Goal: Use online tool/utility: Utilize a website feature to perform a specific function

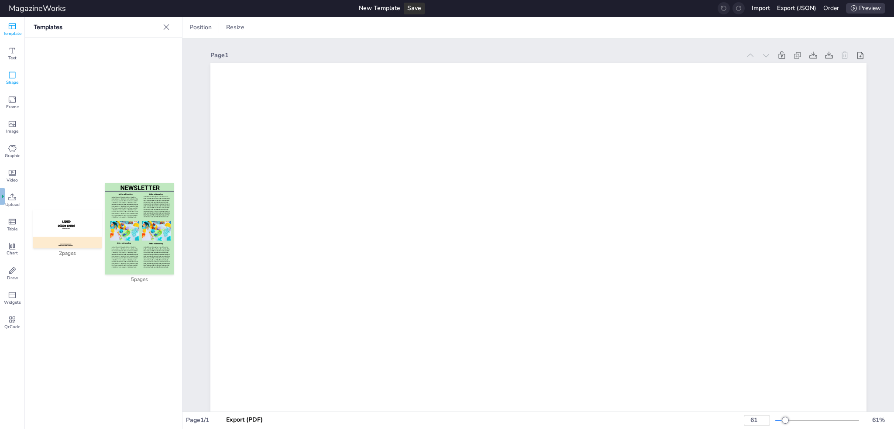
click at [12, 75] on icon at bounding box center [12, 75] width 9 height 9
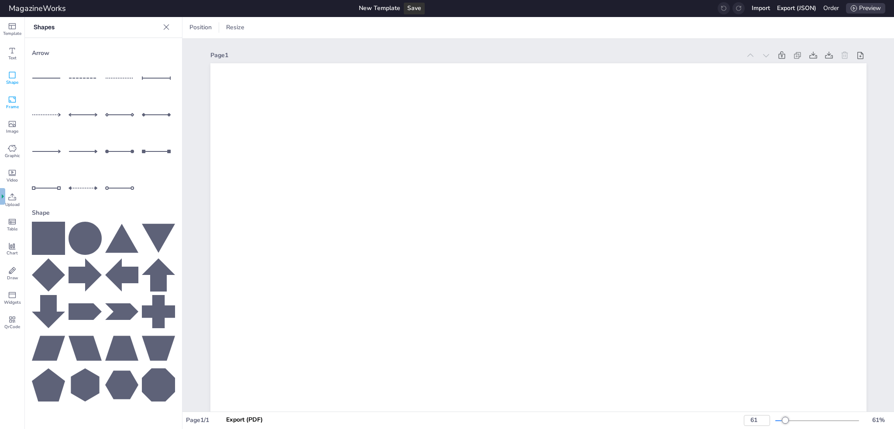
click at [10, 96] on icon at bounding box center [12, 99] width 7 height 6
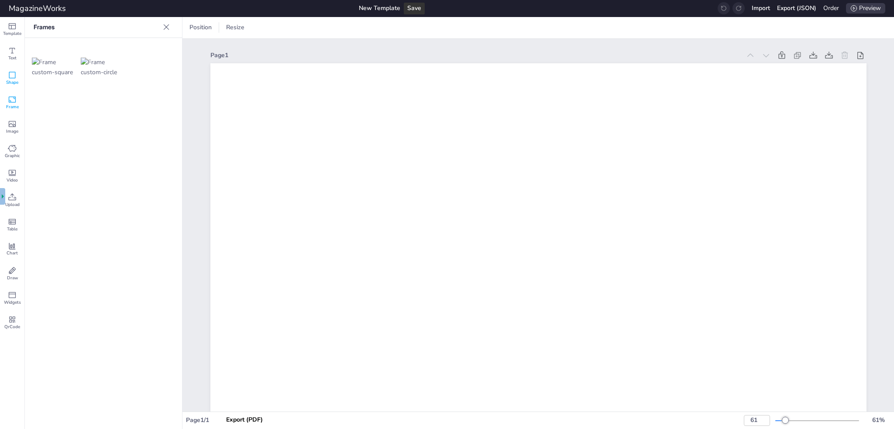
click at [10, 77] on icon at bounding box center [12, 75] width 9 height 9
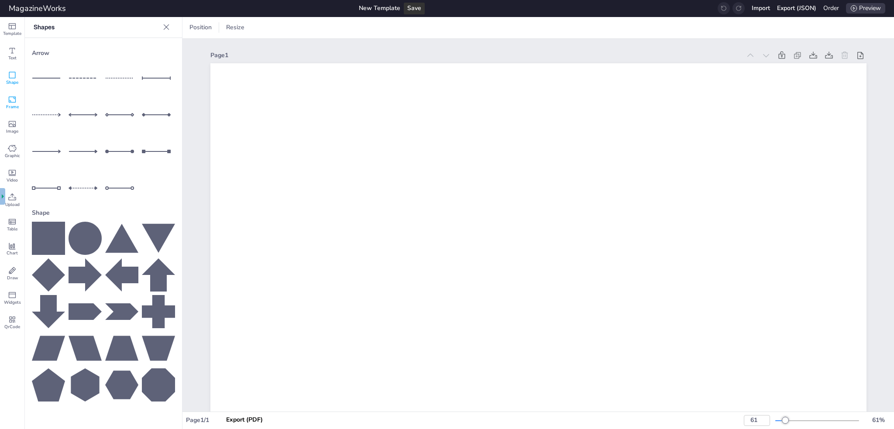
click at [8, 97] on icon at bounding box center [12, 99] width 9 height 9
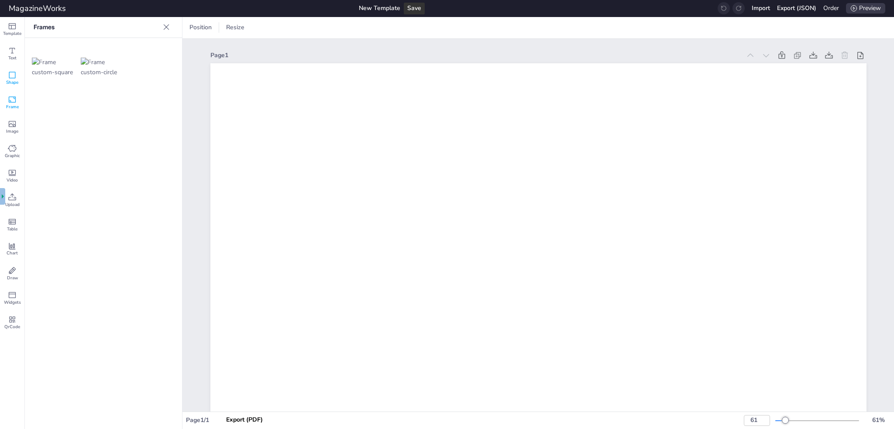
click at [11, 76] on icon at bounding box center [12, 75] width 9 height 9
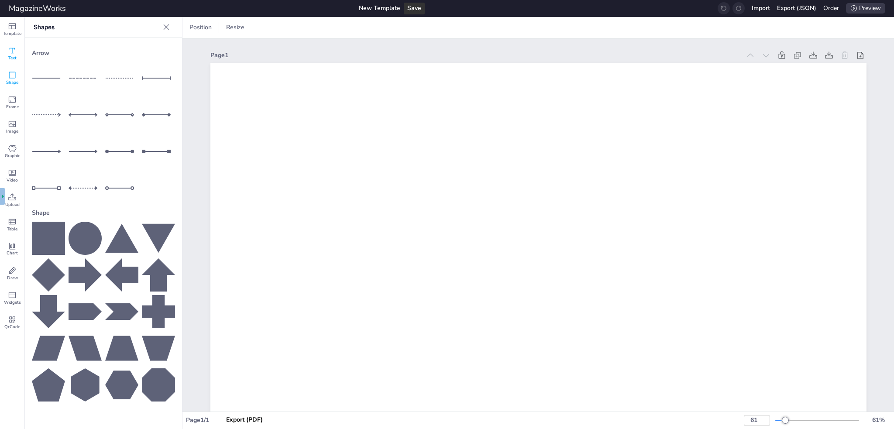
click at [10, 50] on icon at bounding box center [12, 50] width 9 height 9
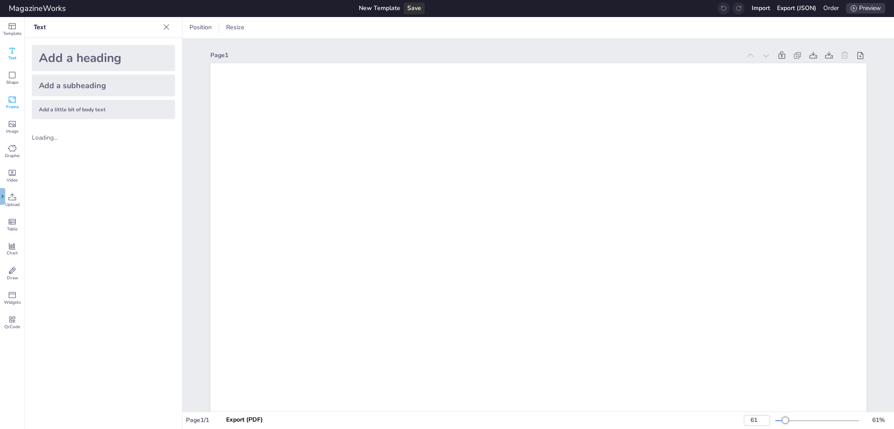
click at [9, 98] on icon at bounding box center [12, 99] width 7 height 6
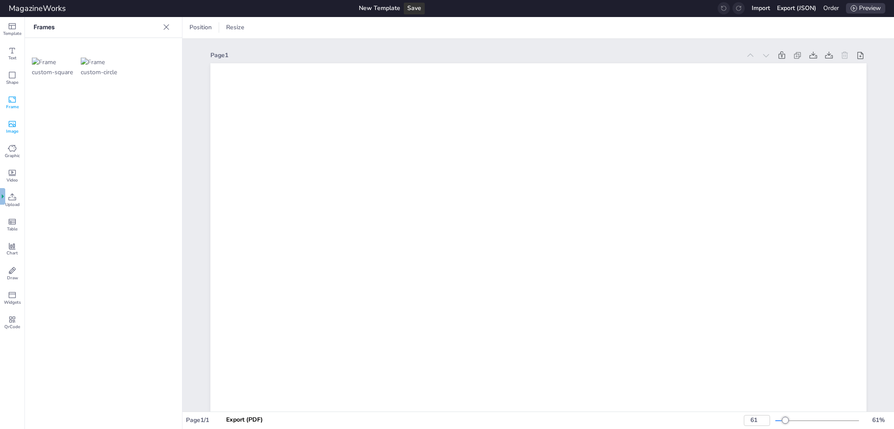
click at [12, 125] on icon at bounding box center [12, 124] width 9 height 9
click at [14, 155] on span "Graphic" at bounding box center [12, 156] width 15 height 6
click at [8, 173] on icon at bounding box center [12, 172] width 9 height 9
click at [11, 146] on icon at bounding box center [12, 148] width 8 height 7
click at [6, 221] on div "Table" at bounding box center [12, 225] width 24 height 24
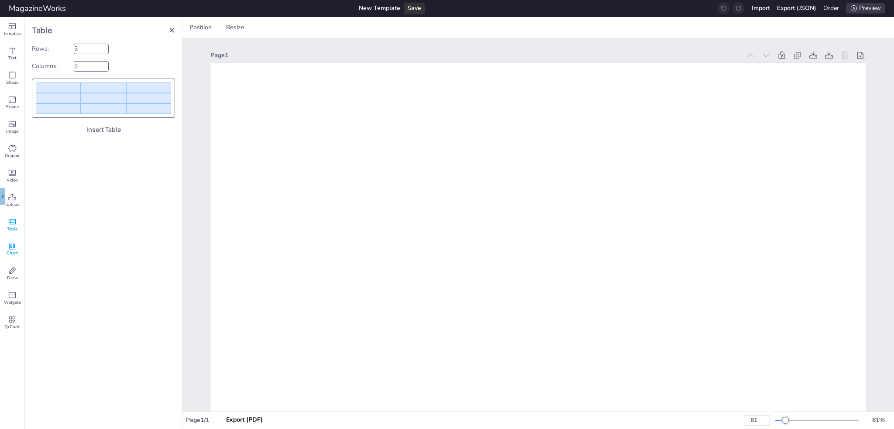
click at [11, 241] on div "Chart" at bounding box center [12, 249] width 24 height 24
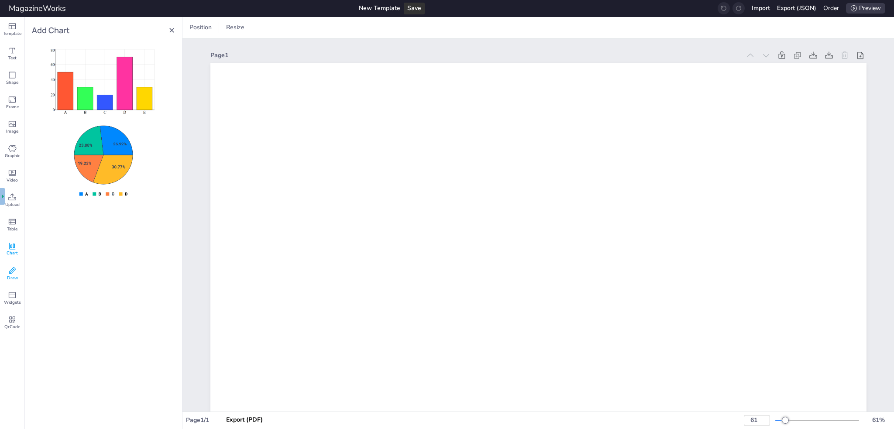
click at [11, 271] on icon at bounding box center [12, 270] width 9 height 9
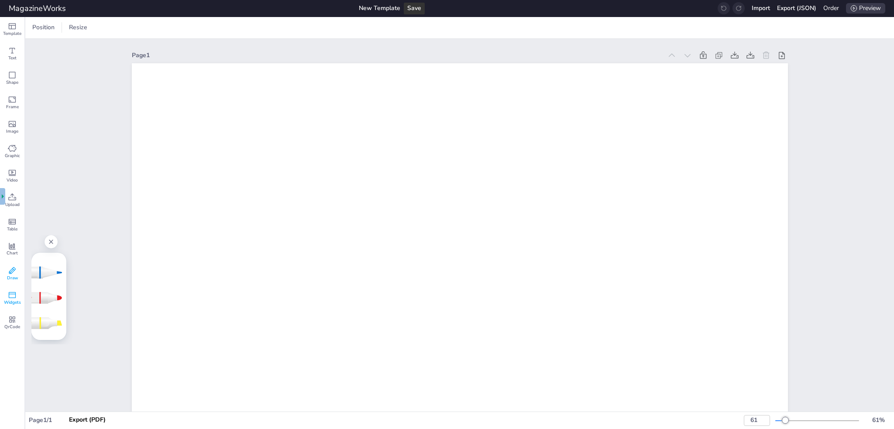
click at [14, 295] on icon at bounding box center [12, 295] width 9 height 9
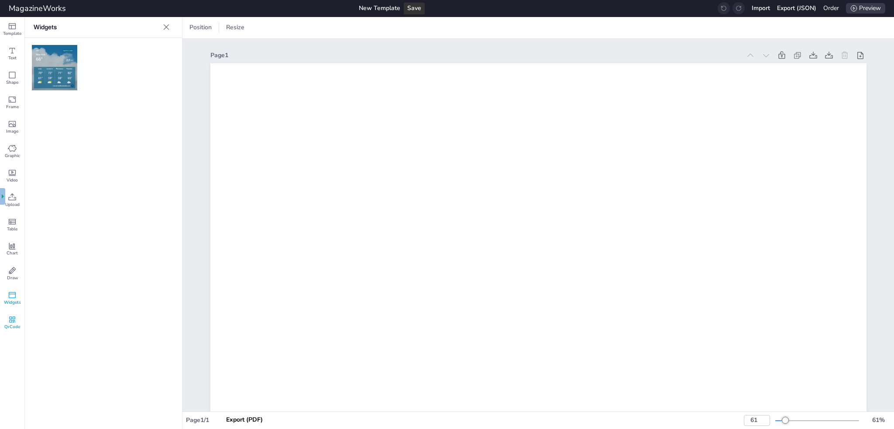
click at [9, 324] on span "QrCode" at bounding box center [12, 327] width 16 height 6
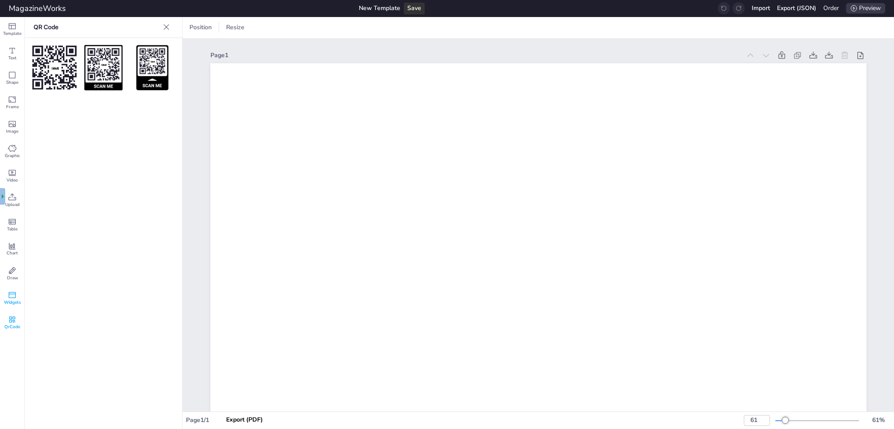
click at [12, 291] on icon at bounding box center [12, 295] width 9 height 9
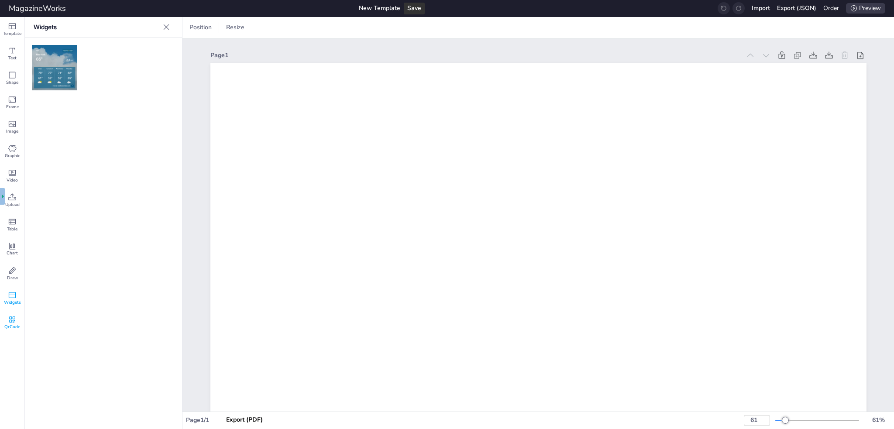
click at [10, 319] on icon at bounding box center [12, 319] width 6 height 6
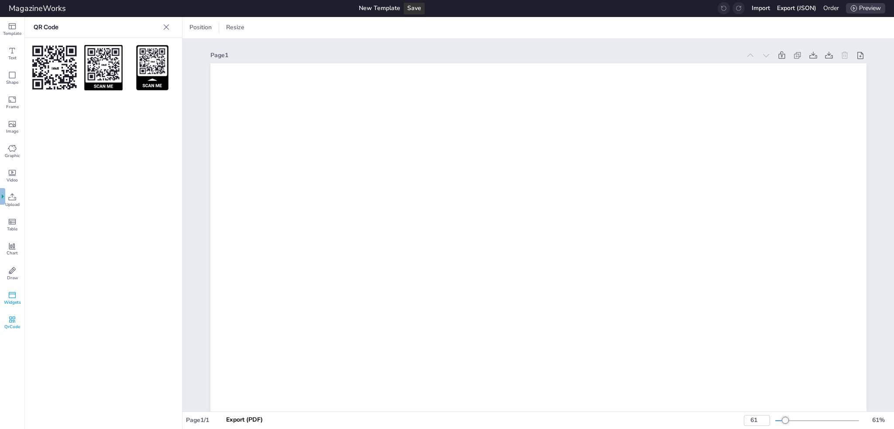
click at [12, 299] on span "Widgets" at bounding box center [12, 302] width 17 height 6
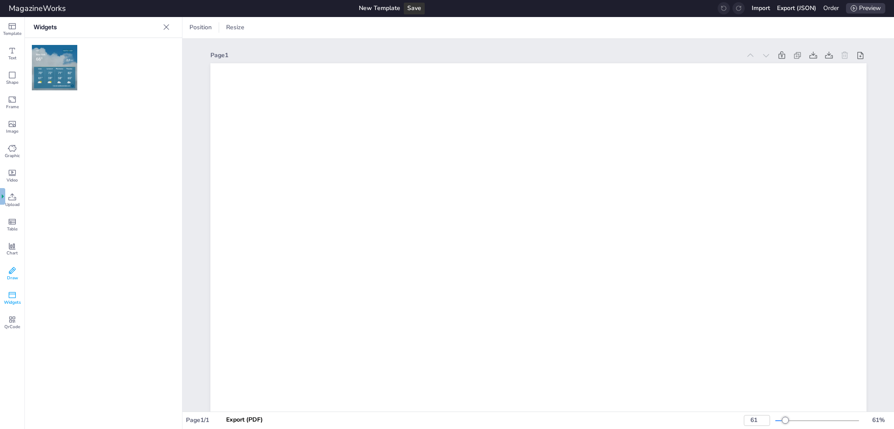
click at [12, 270] on icon at bounding box center [12, 270] width 9 height 9
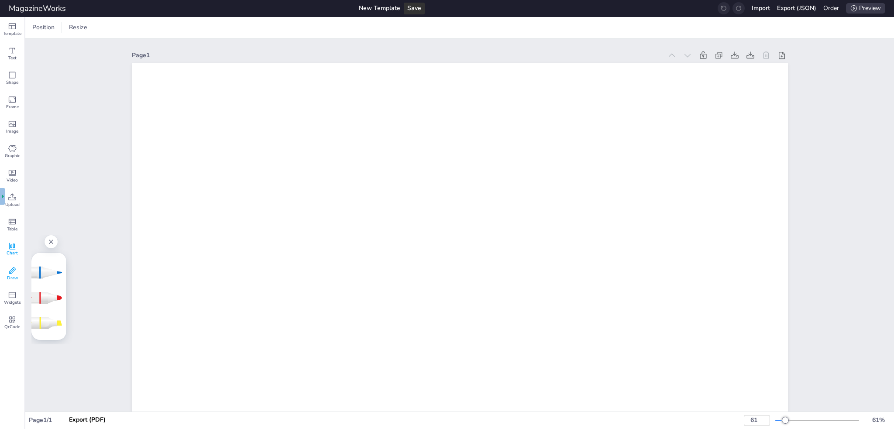
click at [9, 241] on div "Chart" at bounding box center [12, 249] width 24 height 24
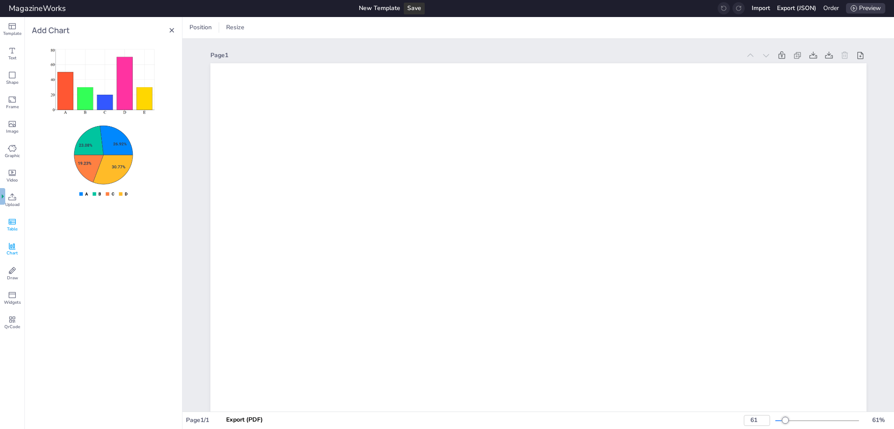
click at [14, 222] on icon at bounding box center [12, 222] width 7 height 6
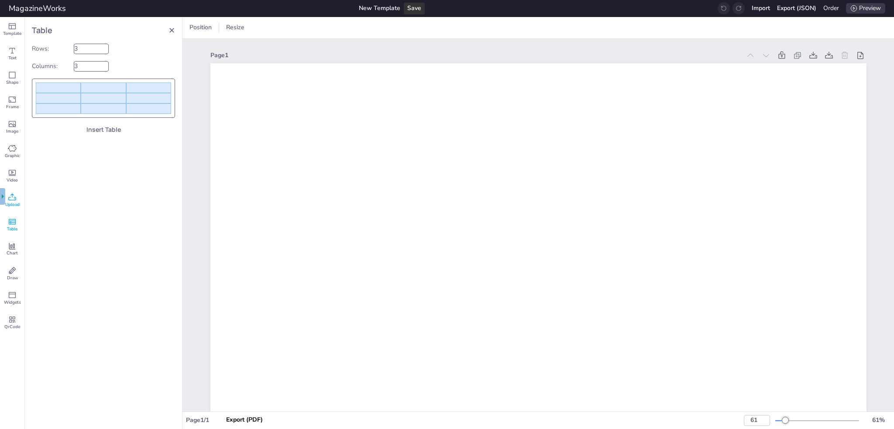
click at [14, 193] on icon at bounding box center [12, 197] width 9 height 9
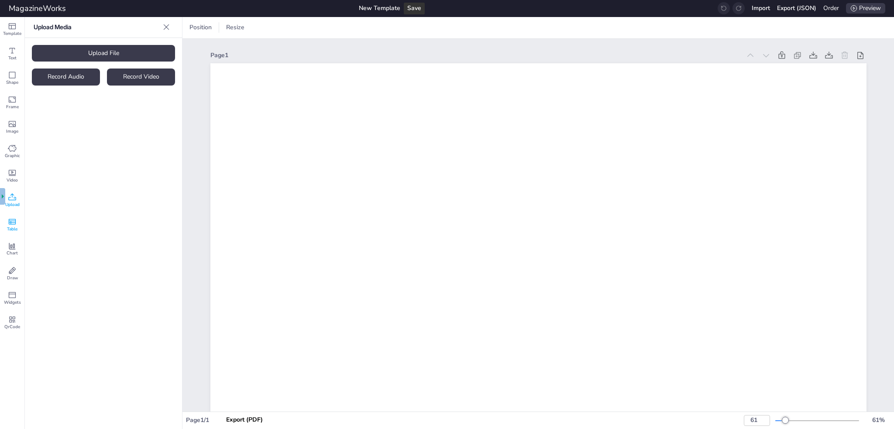
click at [13, 219] on icon at bounding box center [12, 221] width 9 height 9
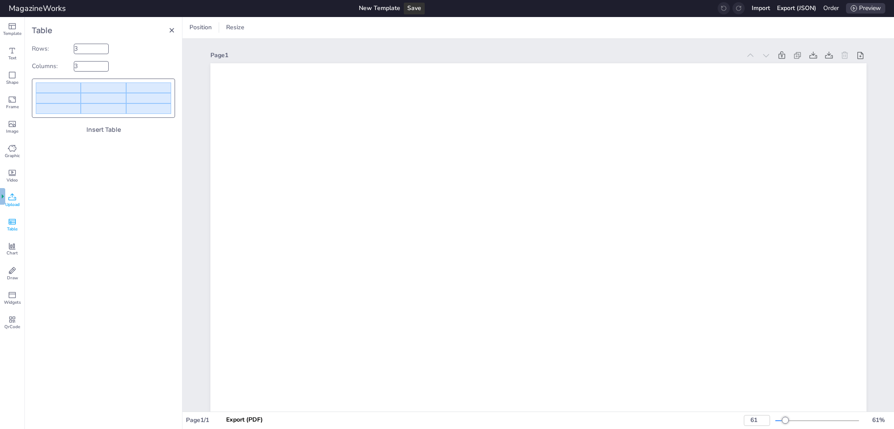
click at [11, 198] on icon at bounding box center [12, 197] width 9 height 9
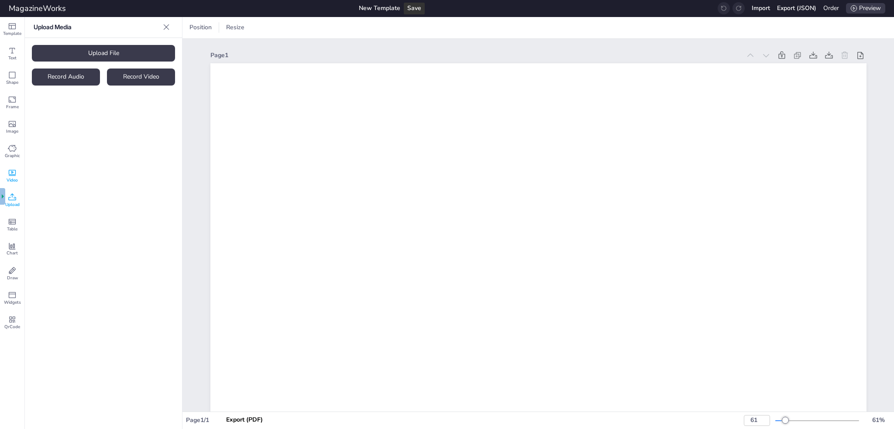
click at [10, 179] on span "Video" at bounding box center [12, 180] width 11 height 6
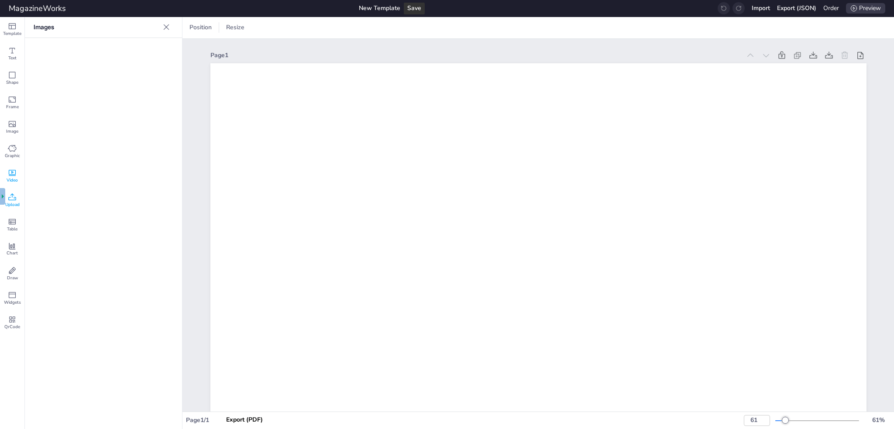
click at [10, 204] on span "Upload" at bounding box center [12, 205] width 14 height 6
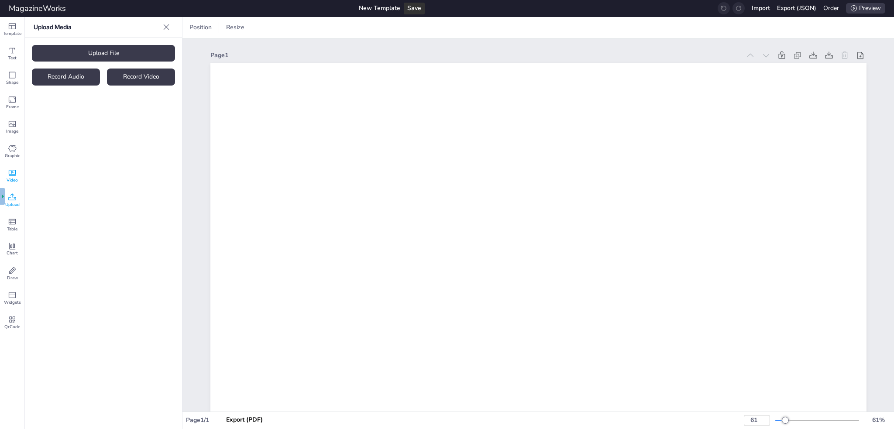
click at [10, 179] on span "Video" at bounding box center [12, 180] width 11 height 6
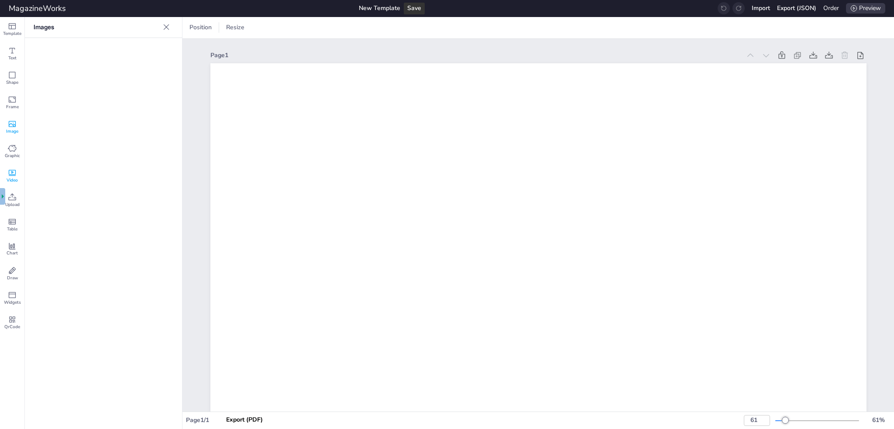
click at [11, 137] on div "Image" at bounding box center [12, 127] width 24 height 24
click at [14, 150] on icon at bounding box center [12, 148] width 9 height 9
click at [13, 123] on icon at bounding box center [12, 124] width 7 height 6
click at [13, 99] on icon at bounding box center [12, 99] width 9 height 9
click at [11, 75] on icon at bounding box center [12, 75] width 9 height 9
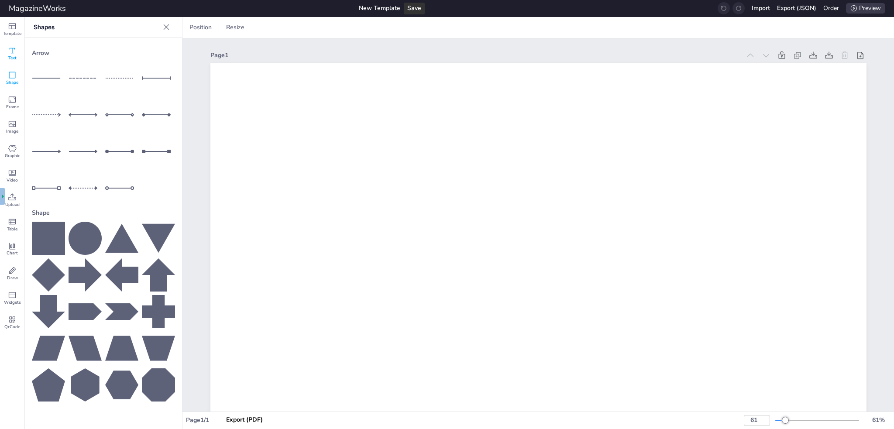
click at [11, 52] on icon at bounding box center [12, 50] width 9 height 9
